Goal: Task Accomplishment & Management: Manage account settings

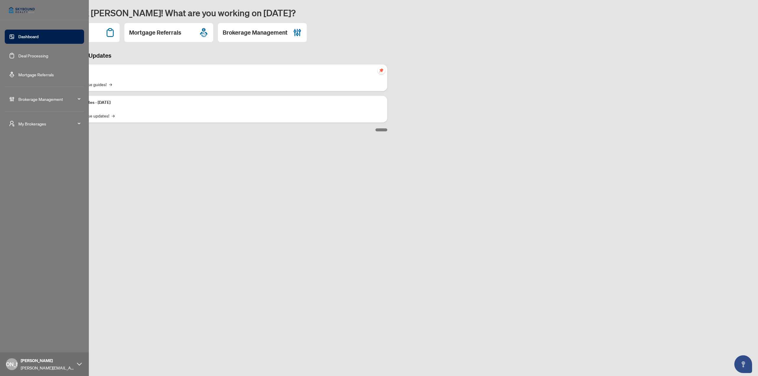
click at [36, 99] on span "Brokerage Management" at bounding box center [49, 99] width 62 height 7
click at [41, 139] on link "Brokerage Profile & Branches" at bounding box center [39, 141] width 54 height 5
